Goal: Task Accomplishment & Management: Manage account settings

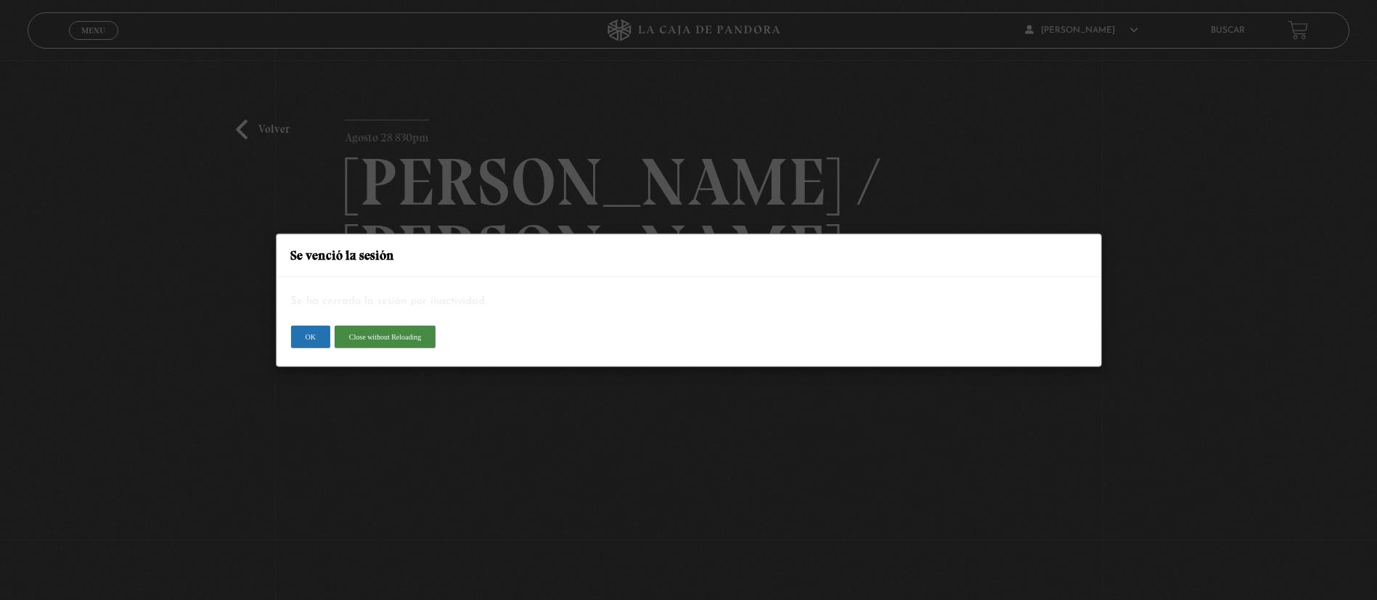
scroll to position [109, 0]
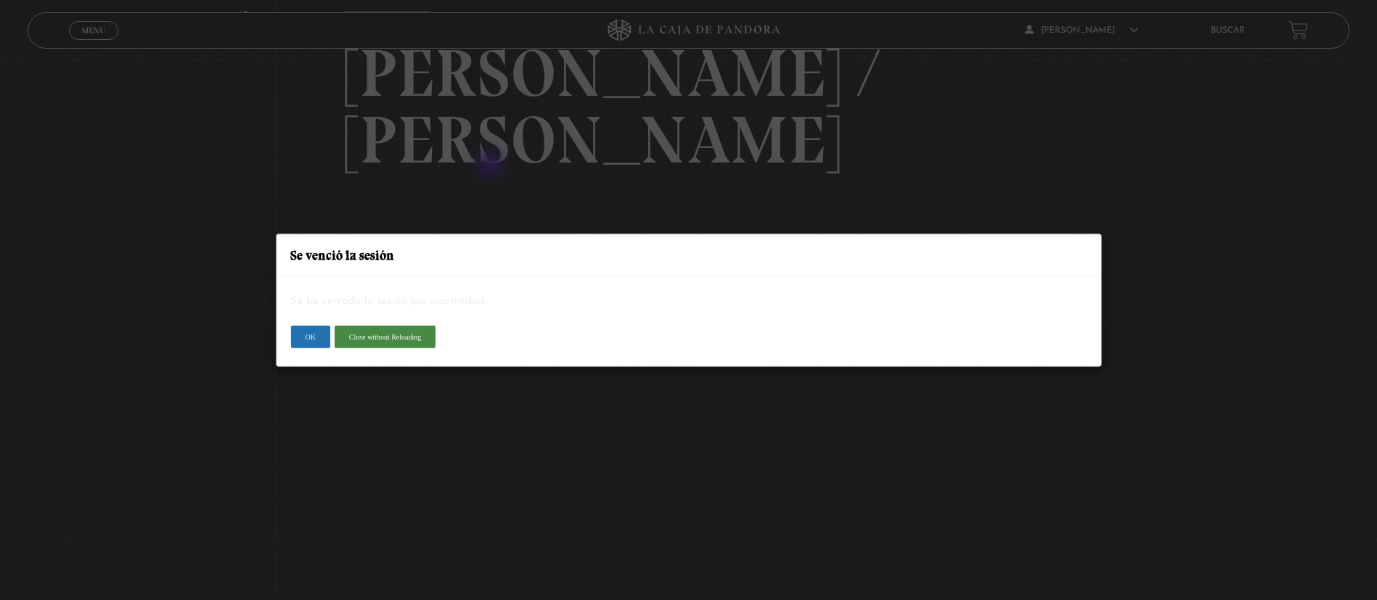
click at [491, 165] on div "Se venció la sesión Se ha cerrado la sesión por inactividad. OK Close without R…" at bounding box center [688, 300] width 1377 height 600
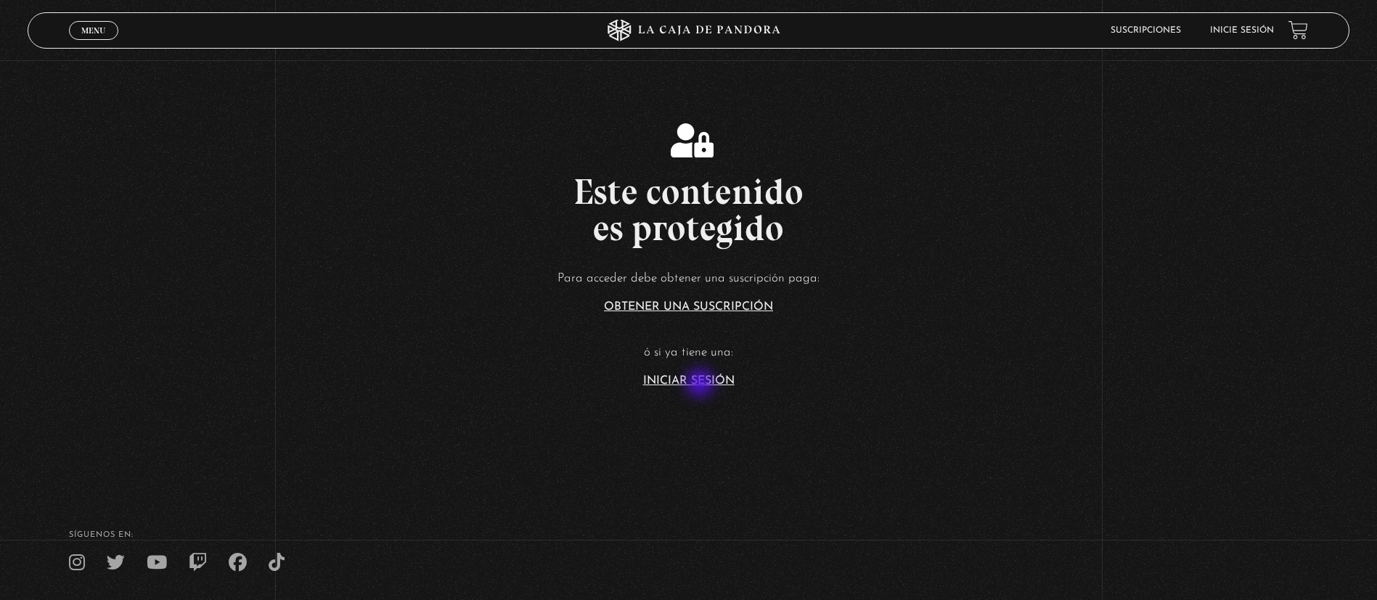
click at [701, 385] on link "Iniciar Sesión" at bounding box center [688, 381] width 91 height 12
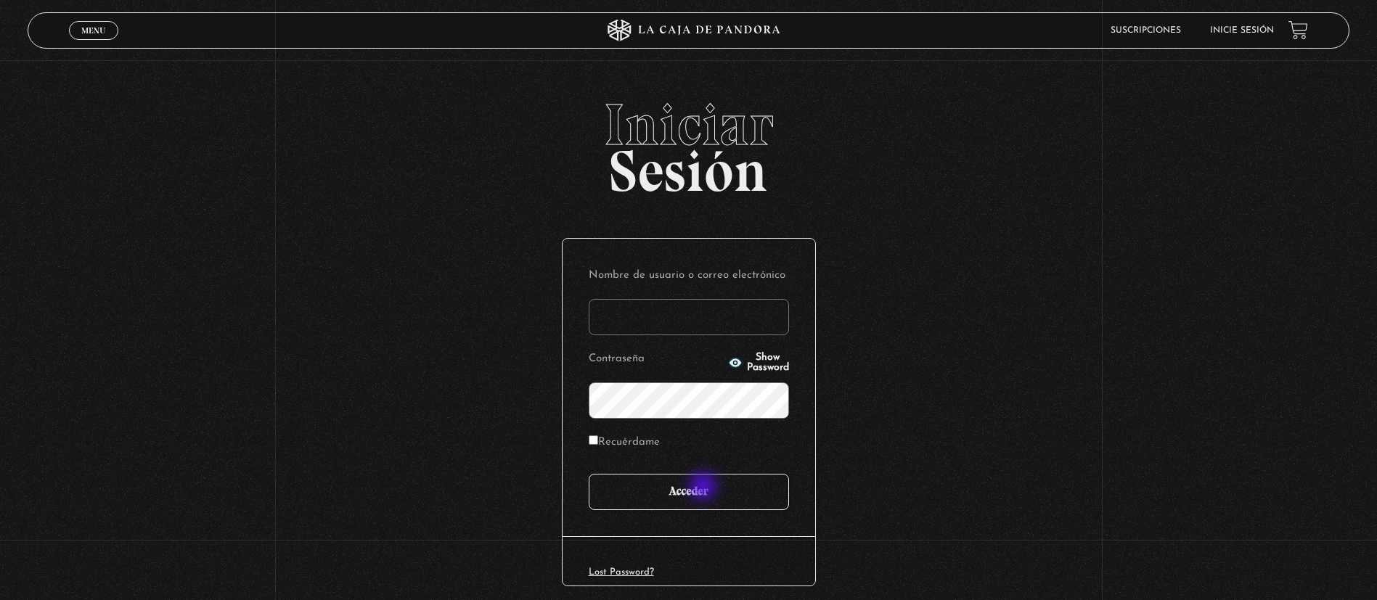
type input "jimygym@hotmail.com"
click at [705, 489] on input "Acceder" at bounding box center [689, 492] width 200 height 36
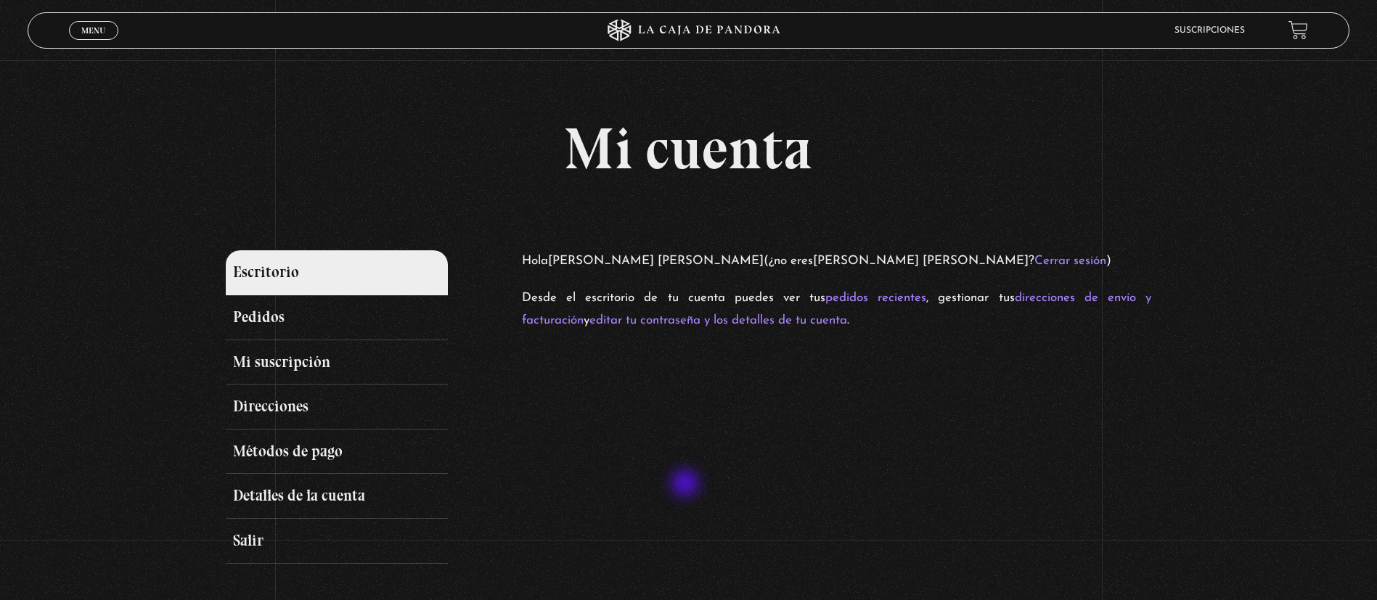
scroll to position [109, 0]
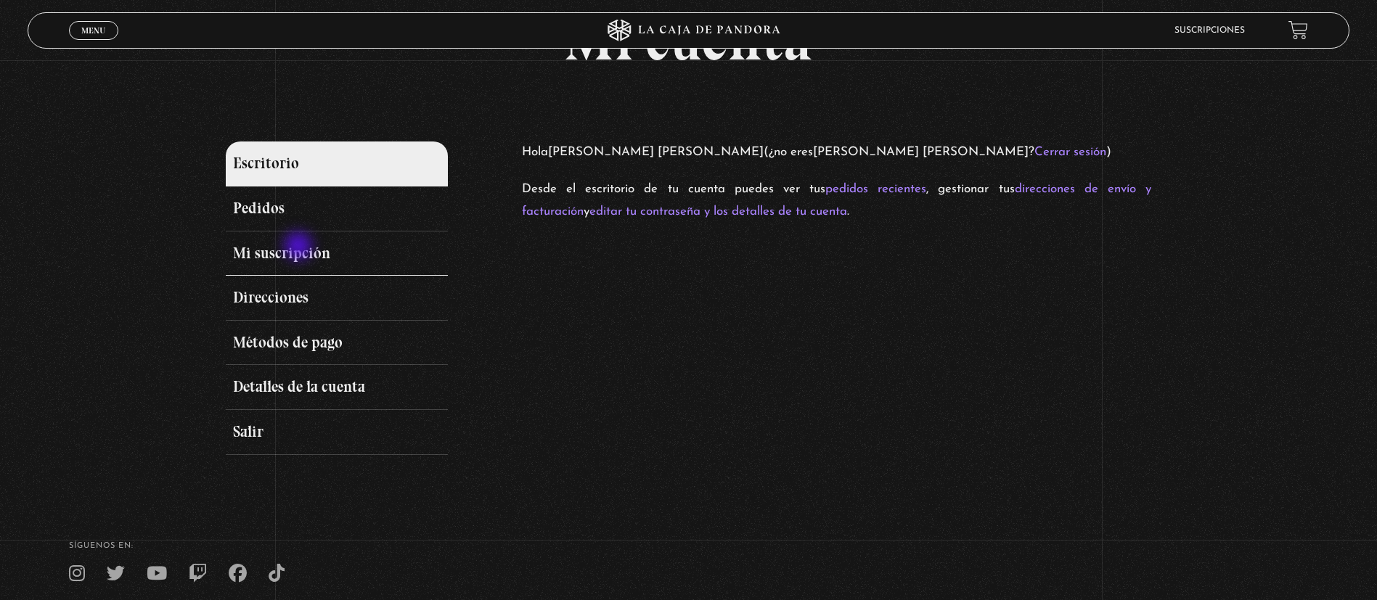
click at [300, 248] on link "Mi suscripción" at bounding box center [337, 254] width 222 height 45
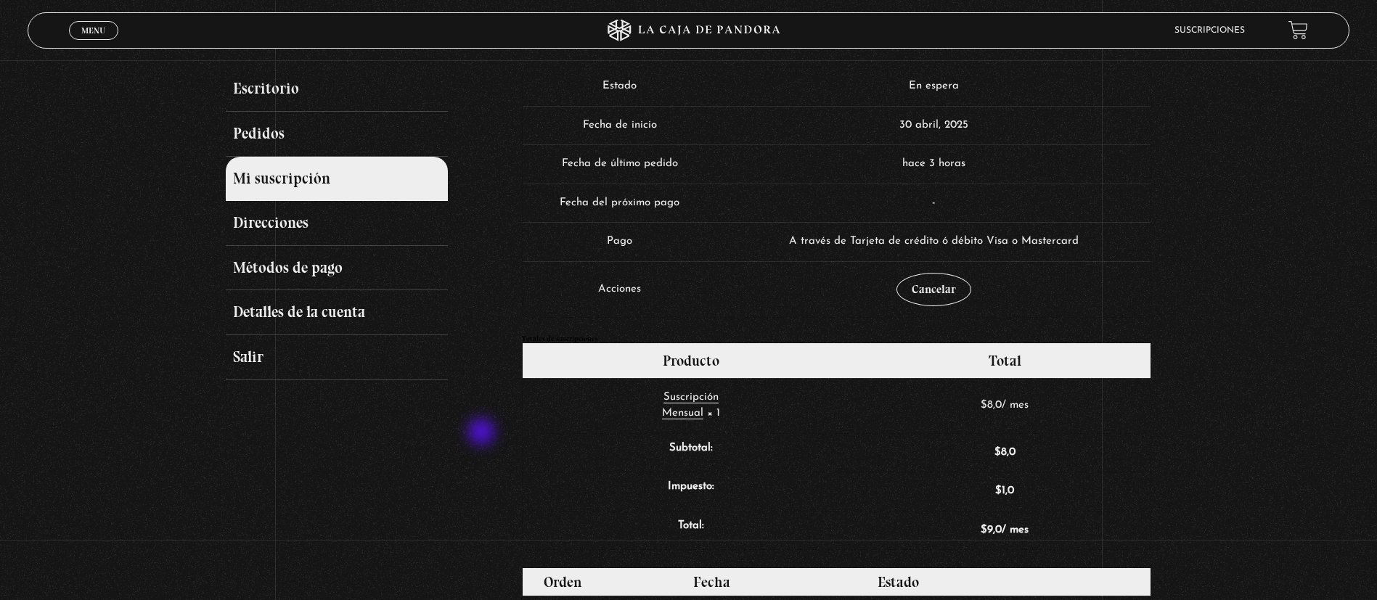
scroll to position [218, 0]
